Goal: Task Accomplishment & Management: Complete application form

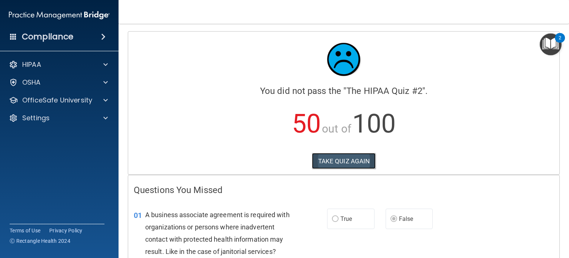
click at [329, 158] on button "TAKE QUIZ AGAIN" at bounding box center [344, 161] width 64 height 16
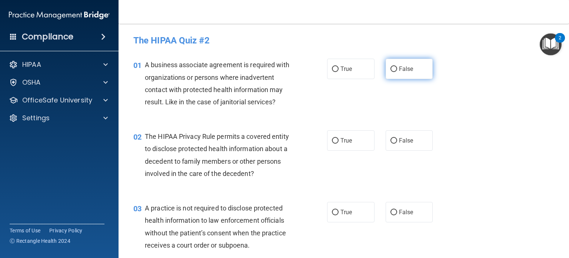
click at [391, 70] on input "False" at bounding box center [394, 69] width 7 height 6
radio input "true"
click at [333, 140] on input "True" at bounding box center [335, 141] width 7 height 6
radio input "true"
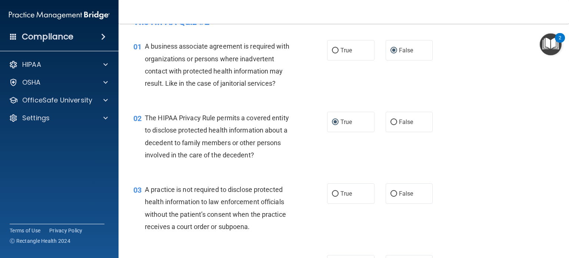
scroll to position [27, 0]
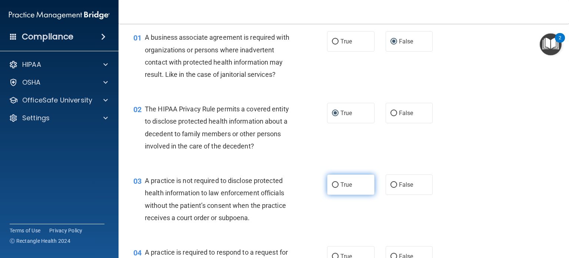
click at [332, 187] on input "True" at bounding box center [335, 185] width 7 height 6
radio input "true"
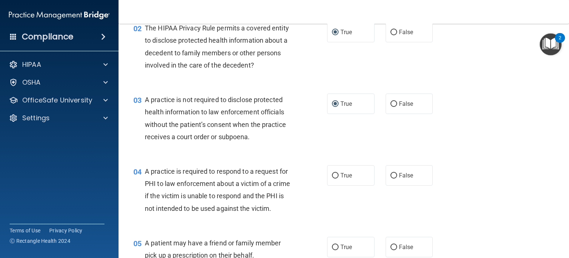
scroll to position [109, 0]
click at [335, 175] on input "True" at bounding box center [335, 175] width 7 height 6
radio input "true"
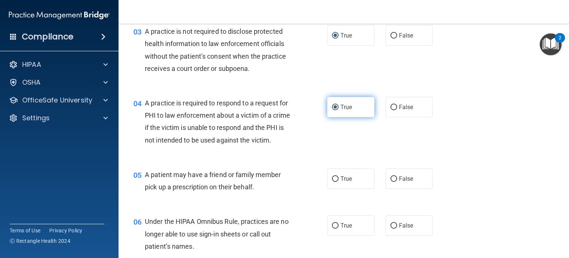
scroll to position [177, 0]
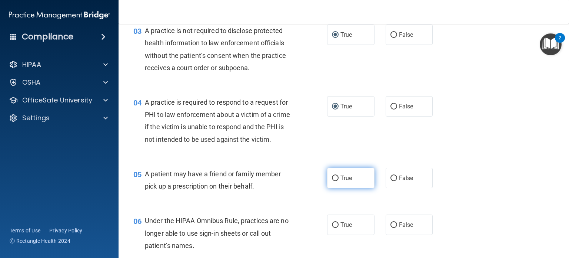
click at [332, 181] on input "True" at bounding box center [335, 178] width 7 height 6
radio input "true"
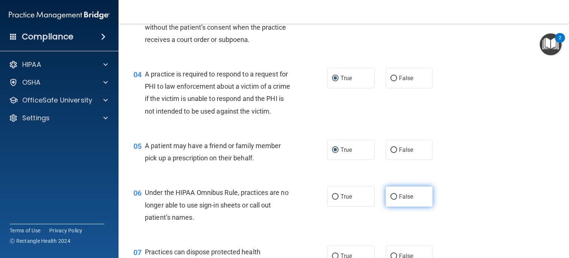
click at [386, 206] on label "False" at bounding box center [409, 196] width 47 height 20
click at [391, 199] on input "False" at bounding box center [394, 197] width 7 height 6
radio input "true"
click at [386, 206] on label "False" at bounding box center [409, 196] width 47 height 20
click at [391, 199] on input "False" at bounding box center [394, 197] width 7 height 6
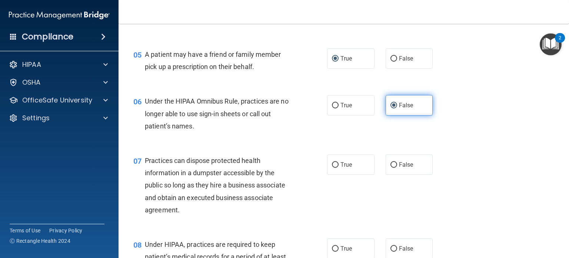
scroll to position [318, 0]
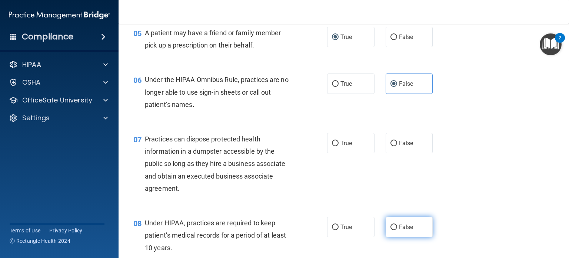
click at [393, 230] on input "False" at bounding box center [394, 227] width 7 height 6
radio input "true"
click at [341, 201] on div "07 Practices can dispose protected health information in a dumpster accessible …" at bounding box center [344, 165] width 432 height 84
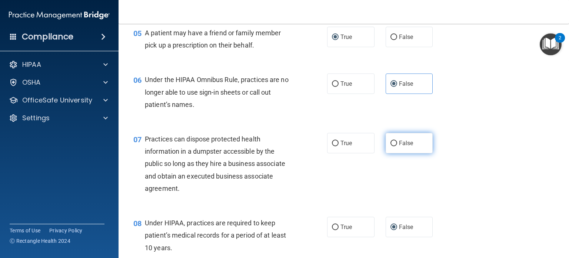
click at [391, 146] on input "False" at bounding box center [394, 143] width 7 height 6
radio input "true"
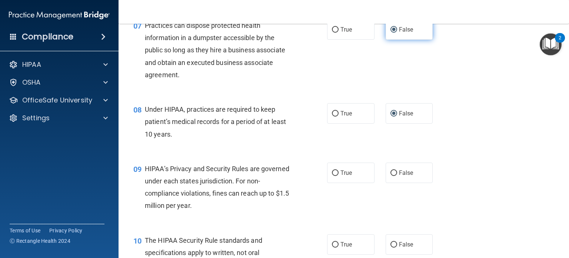
scroll to position [463, 0]
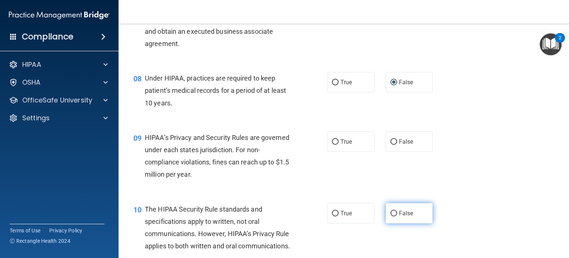
click at [391, 216] on input "False" at bounding box center [394, 214] width 7 height 6
radio input "true"
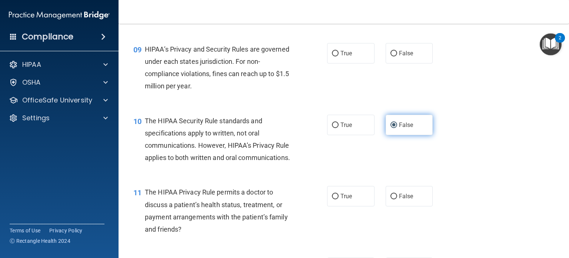
scroll to position [551, 0]
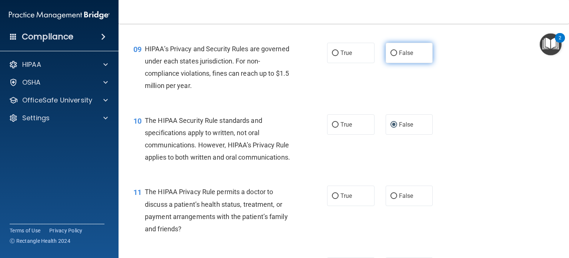
click at [393, 56] on input "False" at bounding box center [394, 53] width 7 height 6
radio input "true"
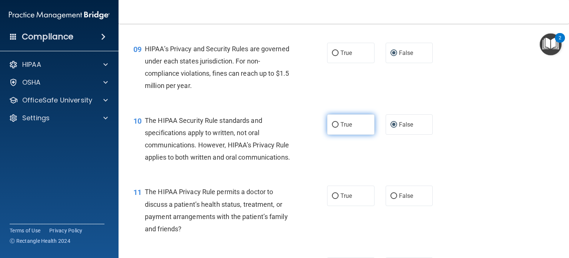
click at [337, 135] on label "True" at bounding box center [350, 124] width 47 height 20
click at [337, 128] on input "True" at bounding box center [335, 125] width 7 height 6
radio input "true"
radio input "false"
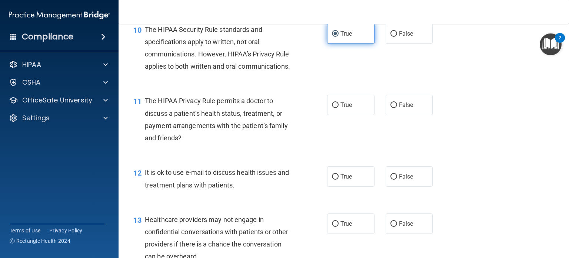
scroll to position [642, 0]
click at [333, 115] on label "True" at bounding box center [350, 105] width 47 height 20
click at [333, 108] on input "True" at bounding box center [335, 105] width 7 height 6
radio input "true"
click at [334, 179] on input "True" at bounding box center [335, 177] width 7 height 6
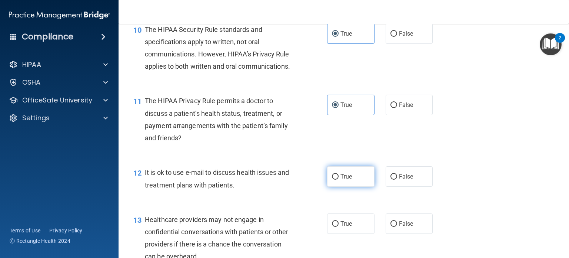
radio input "true"
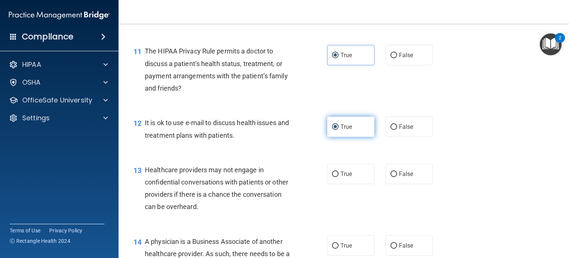
scroll to position [692, 0]
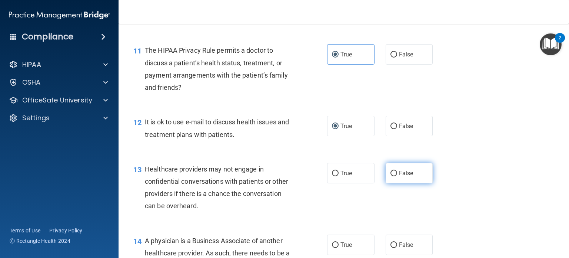
click at [394, 183] on label "False" at bounding box center [409, 173] width 47 height 20
click at [394, 176] on input "False" at bounding box center [394, 174] width 7 height 6
radio input "true"
click at [394, 183] on label "False" at bounding box center [409, 173] width 47 height 20
click at [394, 176] on input "False" at bounding box center [394, 174] width 7 height 6
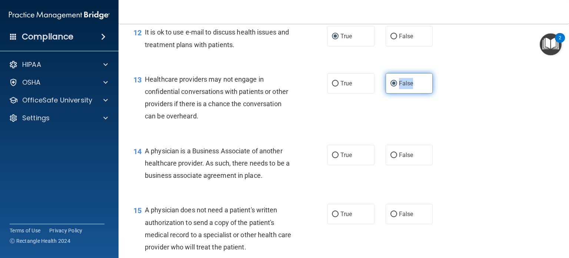
scroll to position [787, 0]
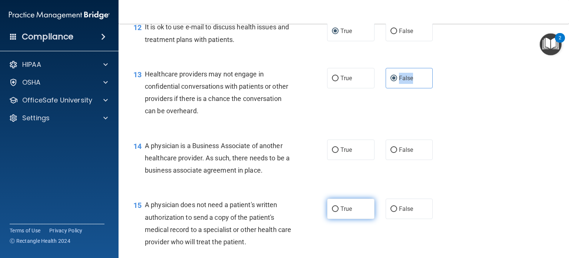
click at [334, 212] on input "True" at bounding box center [335, 209] width 7 height 6
radio input "true"
drag, startPoint x: 334, startPoint y: 174, endPoint x: 312, endPoint y: 182, distance: 22.8
click at [312, 180] on div "14 A physician is a Business Associate of another healthcare provider. As such,…" at bounding box center [230, 159] width 216 height 41
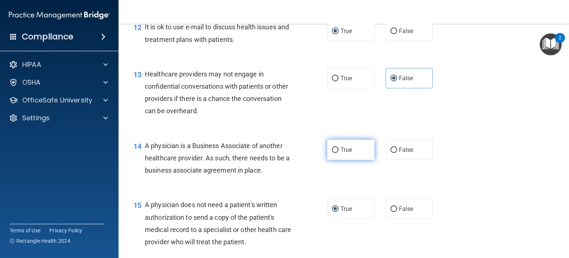
click at [332, 153] on input "True" at bounding box center [335, 150] width 7 height 6
radio input "true"
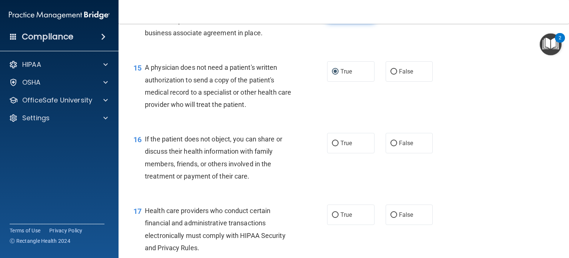
scroll to position [926, 0]
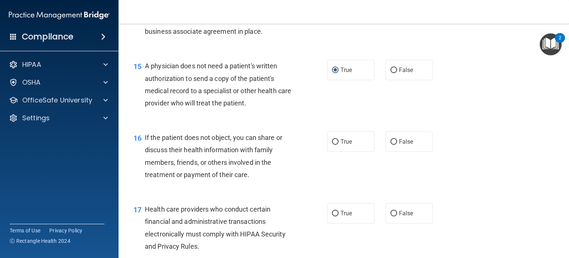
click at [334, 176] on div "16 If the patient does not object, you can share or discuss their health inform…" at bounding box center [230, 157] width 216 height 53
click at [334, 145] on input "True" at bounding box center [335, 142] width 7 height 6
radio input "true"
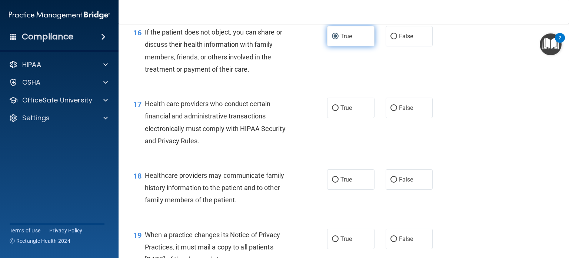
scroll to position [1031, 0]
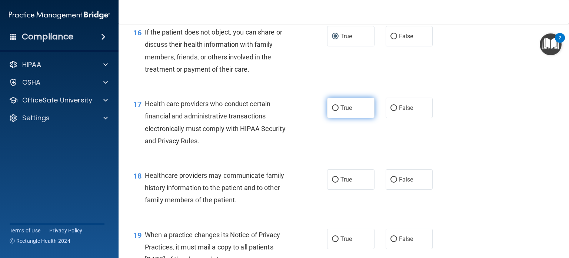
click at [332, 111] on input "True" at bounding box center [335, 108] width 7 height 6
radio input "true"
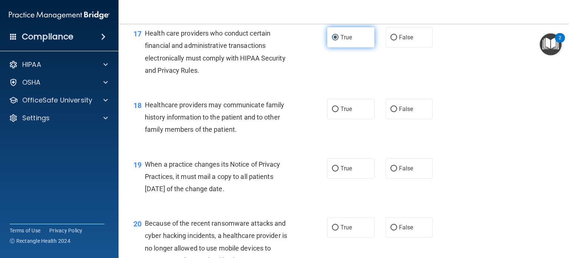
scroll to position [1125, 0]
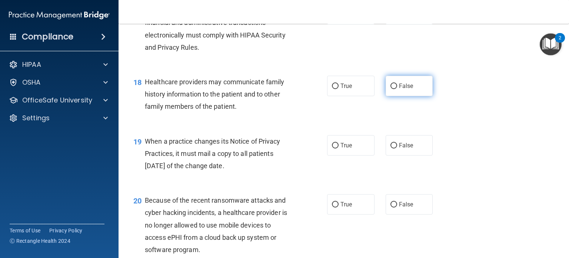
click at [391, 89] on input "False" at bounding box center [394, 86] width 7 height 6
radio input "true"
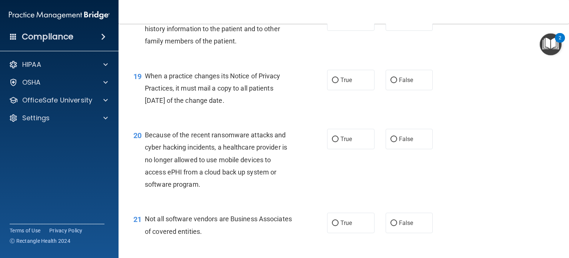
scroll to position [1191, 0]
click at [393, 82] on input "False" at bounding box center [394, 80] width 7 height 6
radio input "true"
click at [391, 141] on input "False" at bounding box center [394, 139] width 7 height 6
radio input "true"
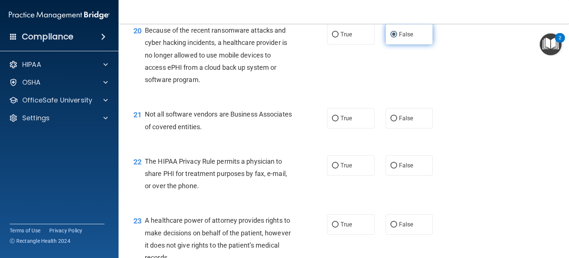
scroll to position [1294, 0]
click at [333, 168] on input "True" at bounding box center [335, 166] width 7 height 6
radio input "true"
click at [335, 121] on input "True" at bounding box center [335, 119] width 7 height 6
radio input "true"
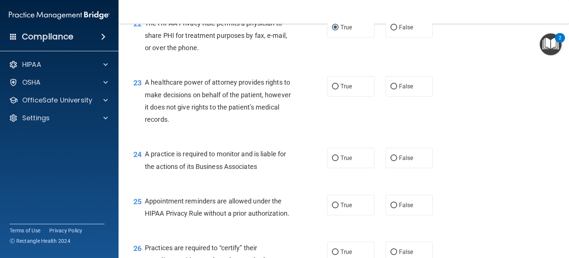
scroll to position [1441, 0]
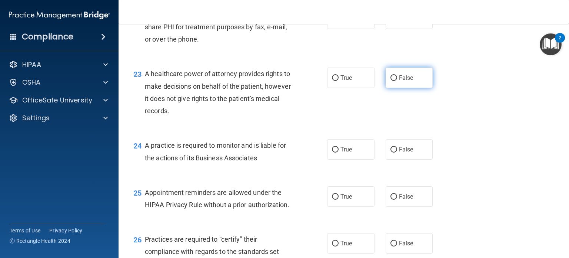
click at [393, 81] on input "False" at bounding box center [394, 78] width 7 height 6
radio input "true"
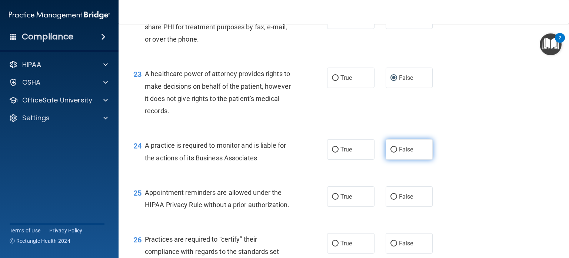
click at [390, 159] on label "False" at bounding box center [409, 149] width 47 height 20
click at [391, 152] on input "False" at bounding box center [394, 150] width 7 height 6
radio input "true"
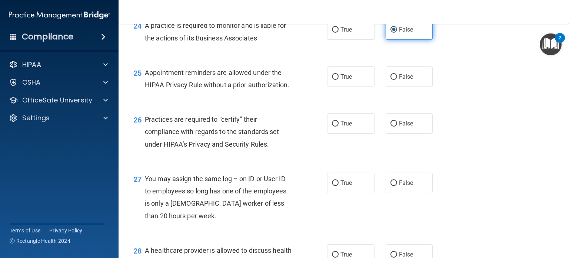
scroll to position [1561, 0]
click at [390, 133] on label "False" at bounding box center [409, 123] width 47 height 20
click at [391, 126] on input "False" at bounding box center [394, 123] width 7 height 6
radio input "true"
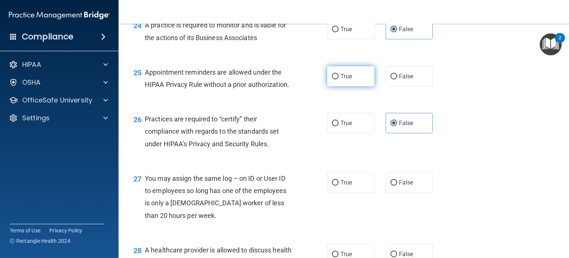
click at [337, 86] on label "True" at bounding box center [350, 76] width 47 height 20
click at [337, 79] on input "True" at bounding box center [335, 77] width 7 height 6
radio input "true"
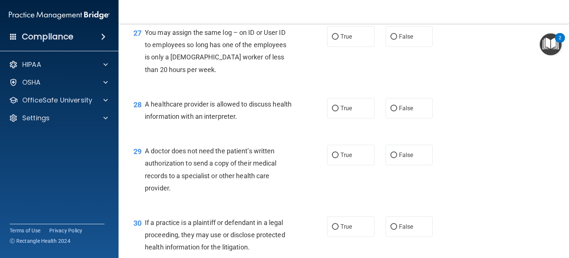
scroll to position [1709, 0]
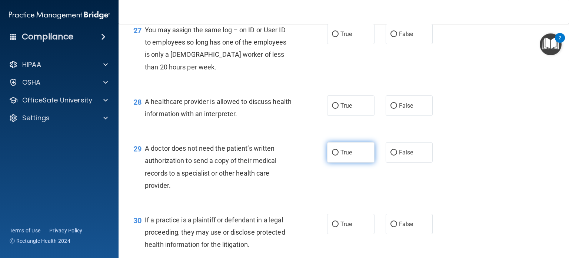
click at [335, 155] on input "True" at bounding box center [335, 153] width 7 height 6
radio input "true"
click at [333, 227] on input "True" at bounding box center [335, 224] width 7 height 6
radio input "true"
click at [392, 37] on input "False" at bounding box center [394, 35] width 7 height 6
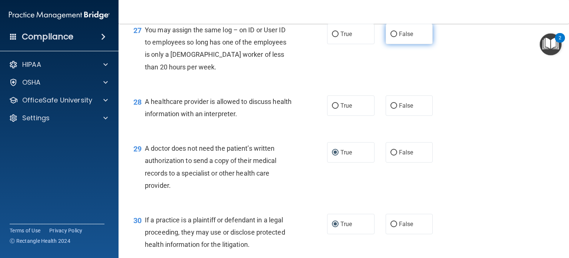
radio input "true"
click at [334, 109] on input "True" at bounding box center [335, 106] width 7 height 6
radio input "true"
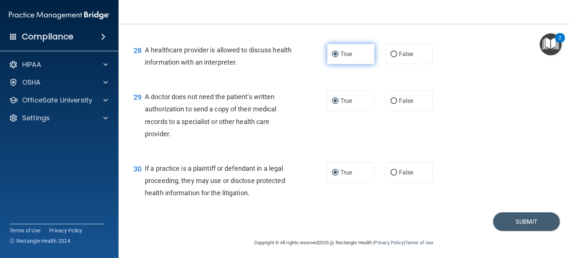
scroll to position [1788, 0]
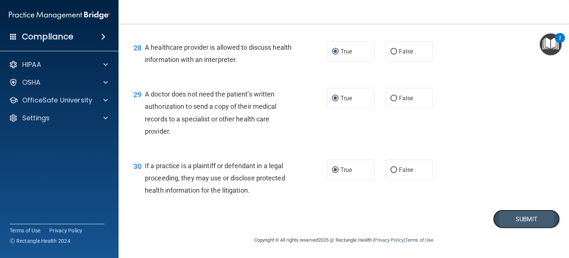
click at [508, 223] on button "Submit" at bounding box center [526, 218] width 67 height 19
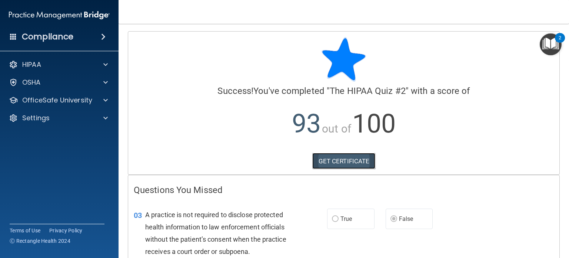
click at [338, 163] on link "GET CERTIFICATE" at bounding box center [343, 161] width 63 height 16
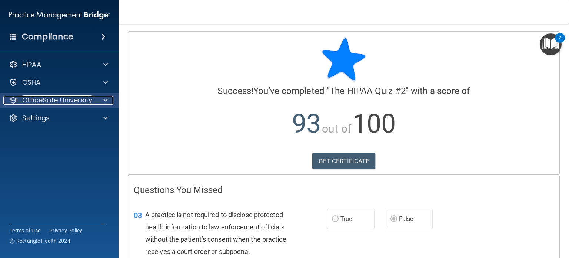
click at [96, 97] on div at bounding box center [104, 100] width 19 height 9
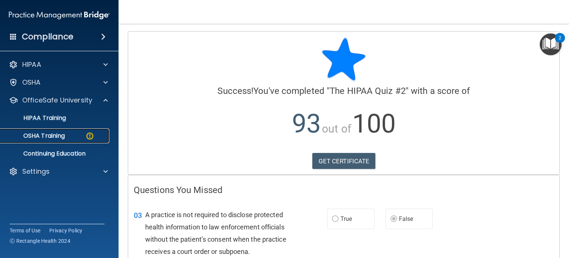
click at [70, 133] on div "OSHA Training" at bounding box center [55, 135] width 101 height 7
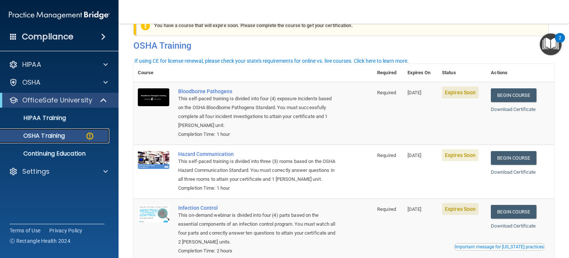
scroll to position [17, 0]
